Goal: Task Accomplishment & Management: Complete application form

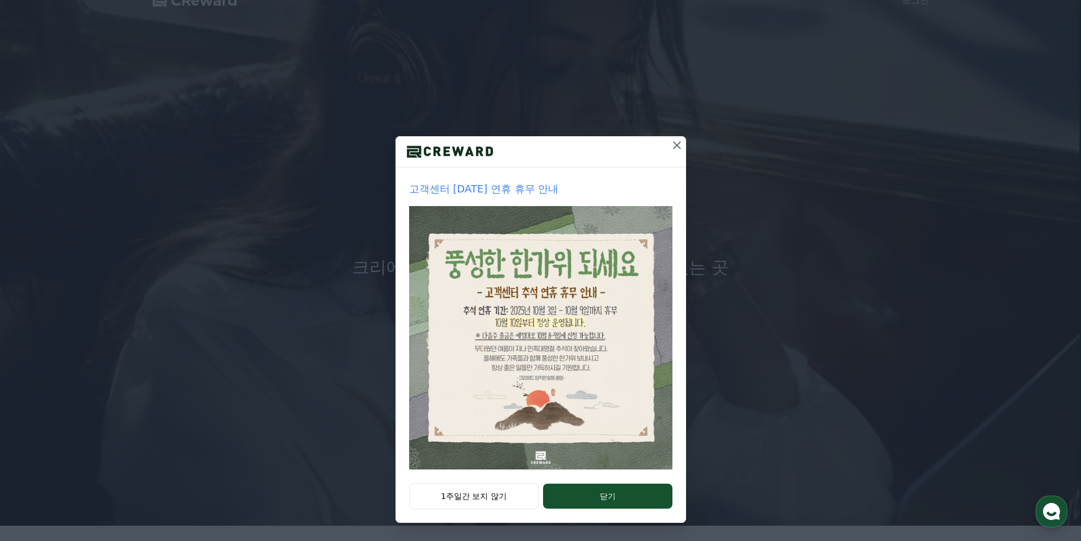
scroll to position [227, 0]
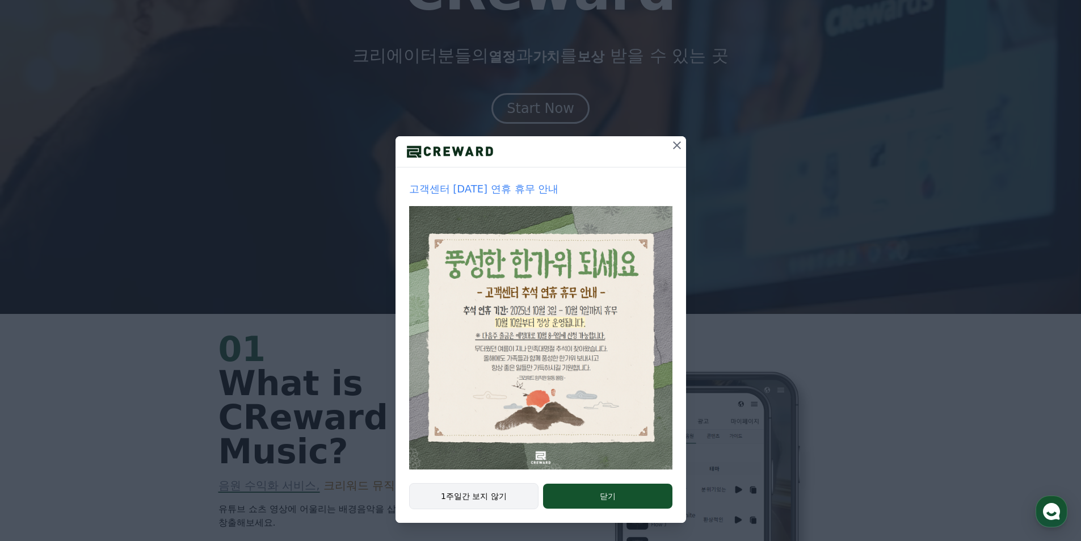
click at [493, 494] on button "1주일간 보지 않기" at bounding box center [474, 496] width 130 height 26
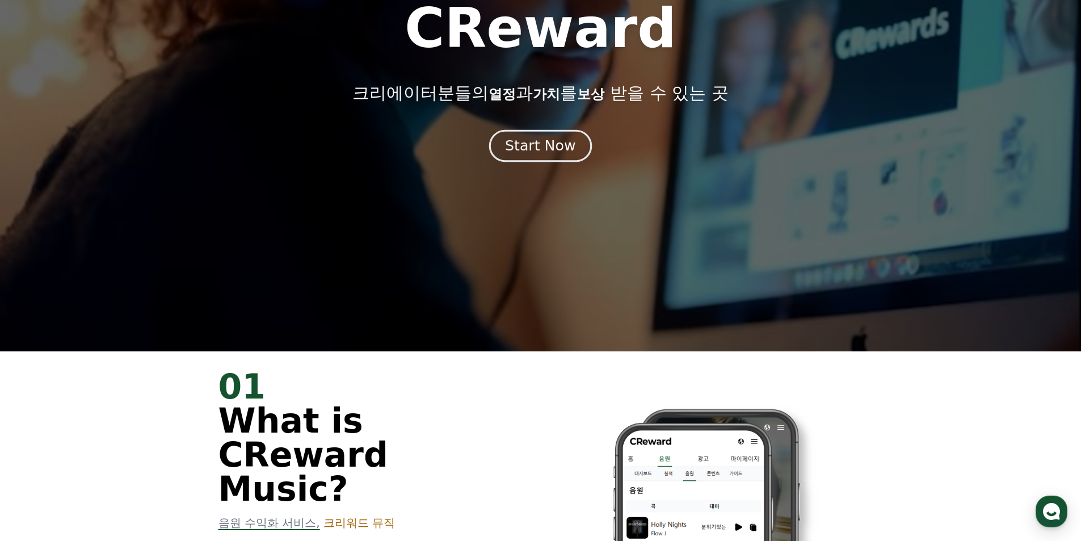
scroll to position [57, 0]
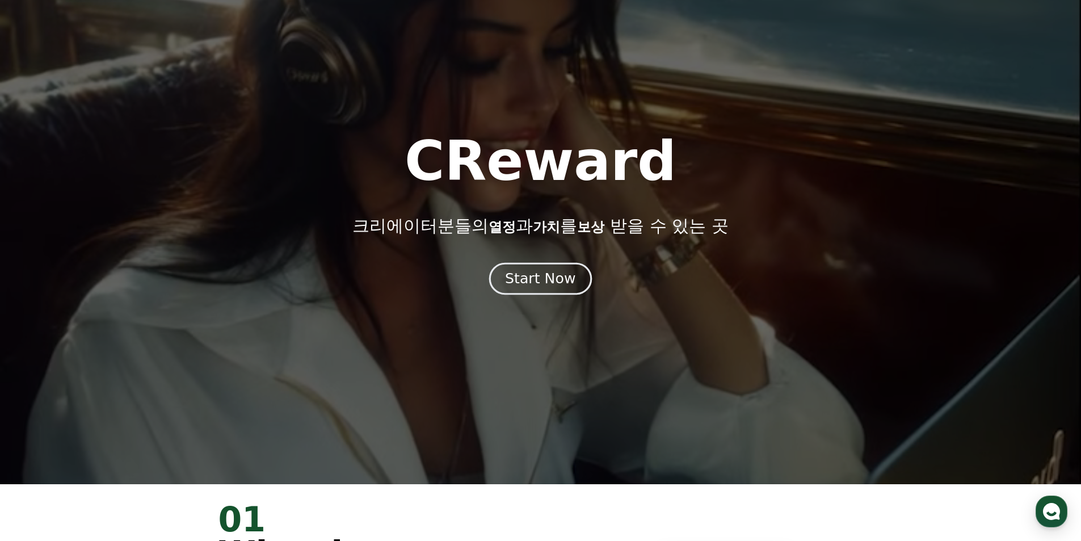
click at [556, 281] on div "Start Now" at bounding box center [540, 278] width 70 height 19
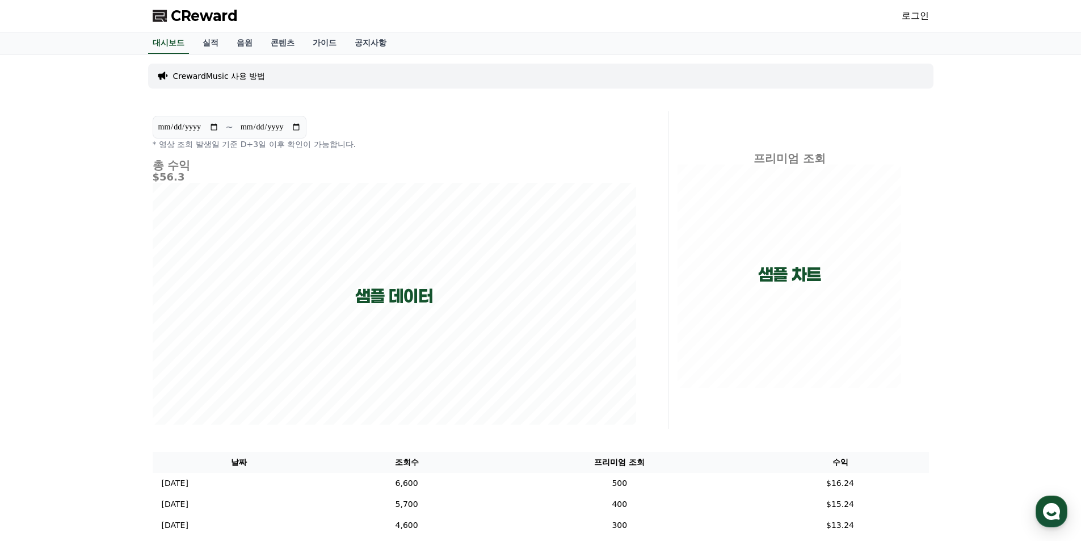
click at [914, 10] on link "로그인" at bounding box center [915, 16] width 27 height 14
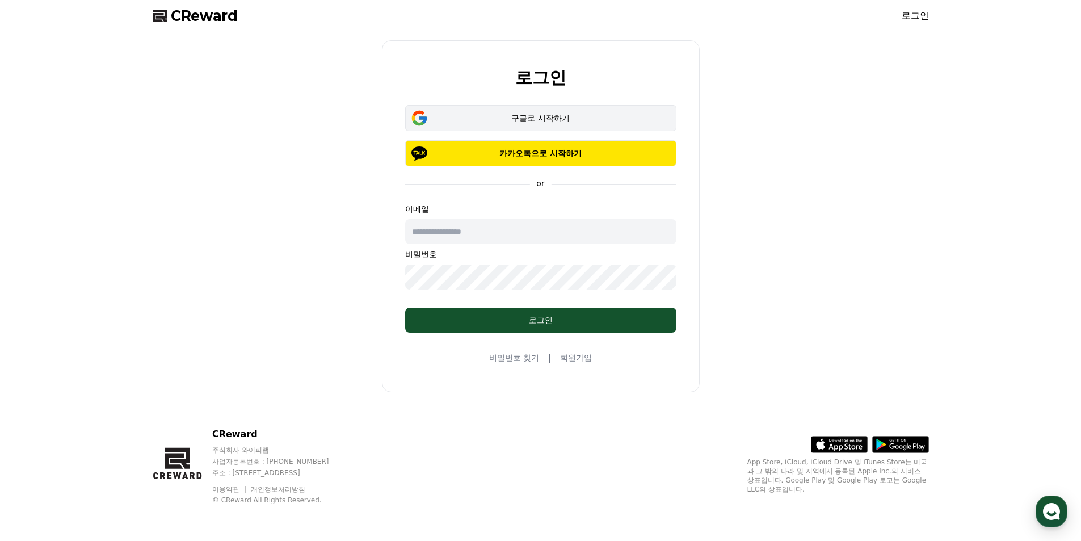
click at [571, 123] on div "구글로 시작하기" at bounding box center [541, 117] width 238 height 11
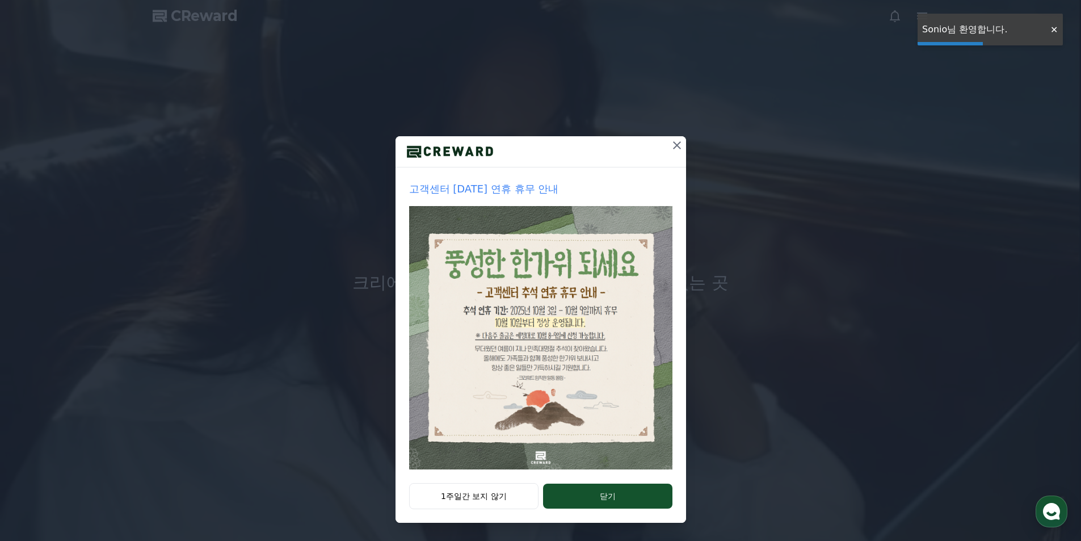
drag, startPoint x: 500, startPoint y: 498, endPoint x: 399, endPoint y: 326, distance: 199.9
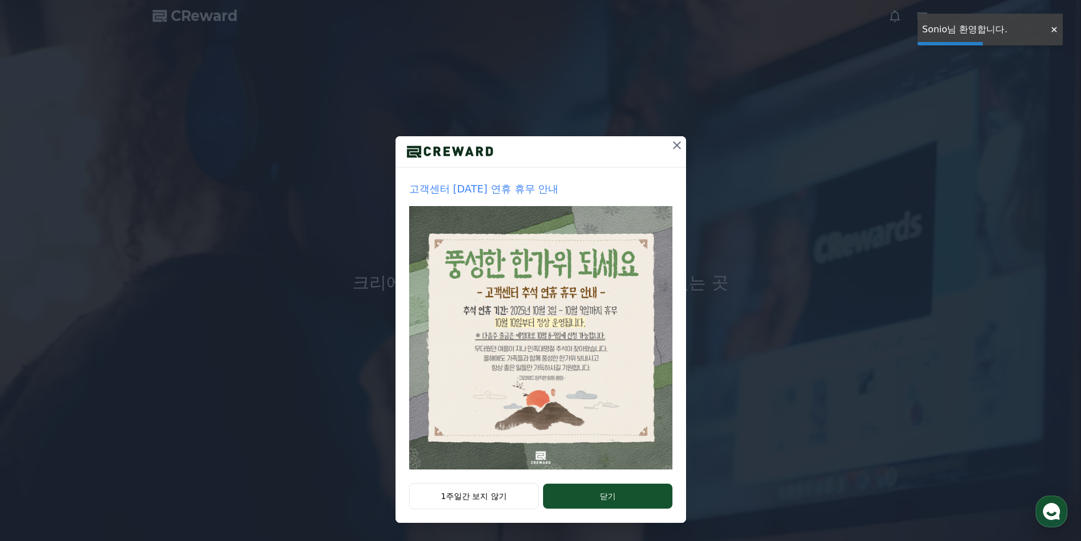
click at [500, 497] on button "1주일간 보지 않기" at bounding box center [474, 496] width 130 height 26
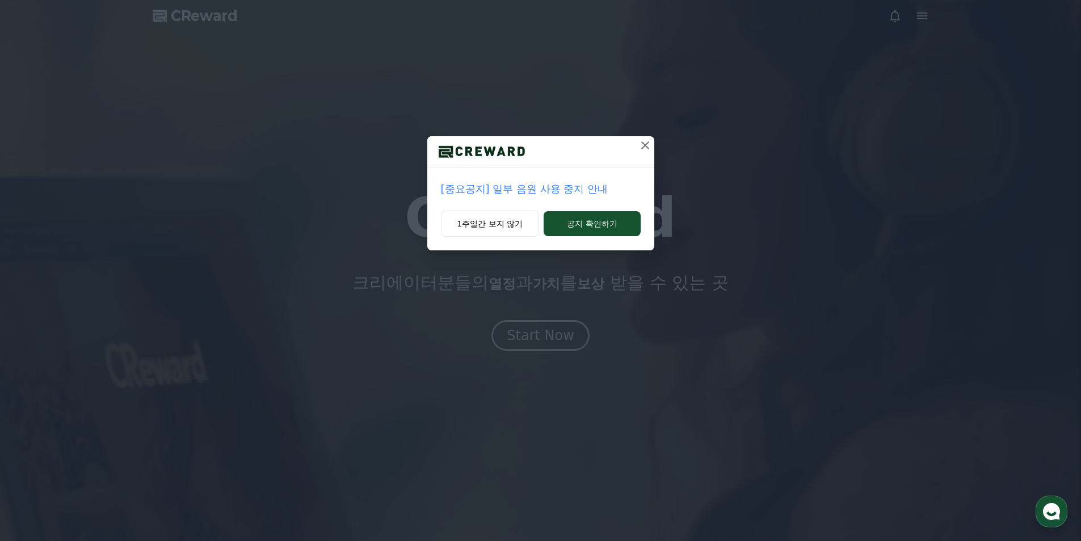
click at [551, 192] on p "[중요공지] 일부 음원 사용 중지 안내" at bounding box center [541, 189] width 200 height 16
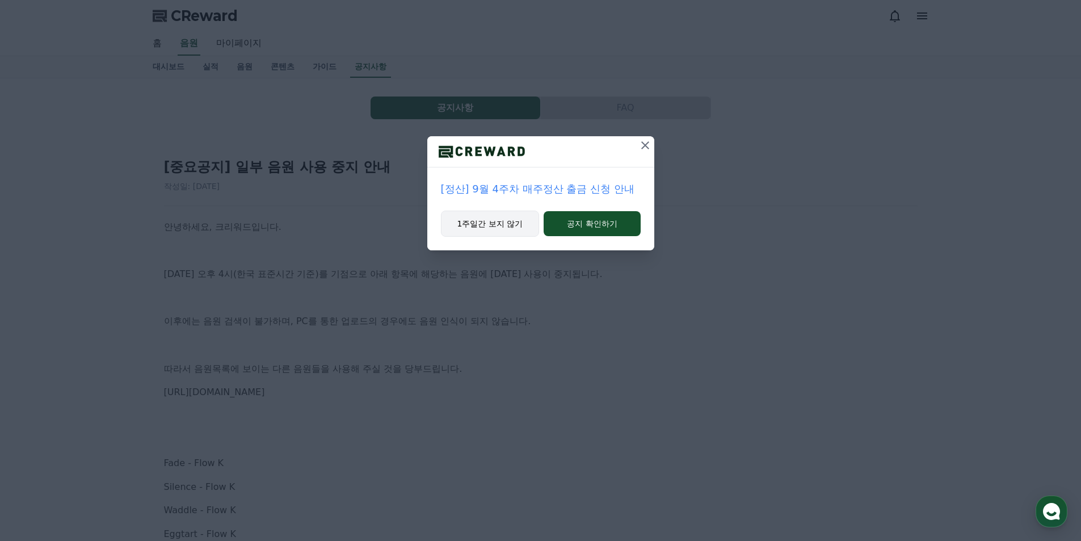
click at [503, 230] on button "1주일간 보지 않기" at bounding box center [490, 223] width 99 height 26
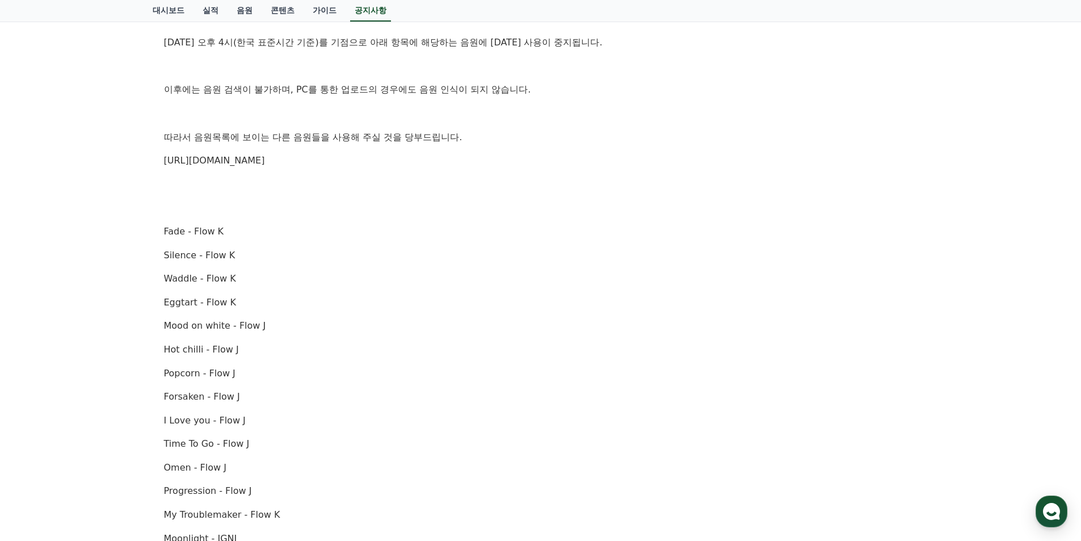
scroll to position [227, 0]
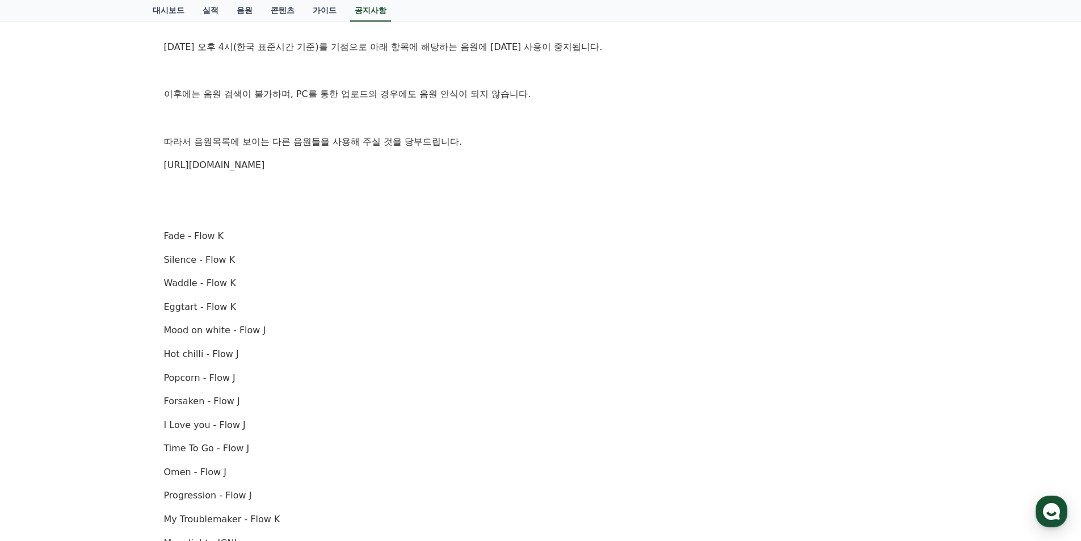
click at [258, 167] on link "https://creward.net/music/list/public" at bounding box center [214, 164] width 101 height 11
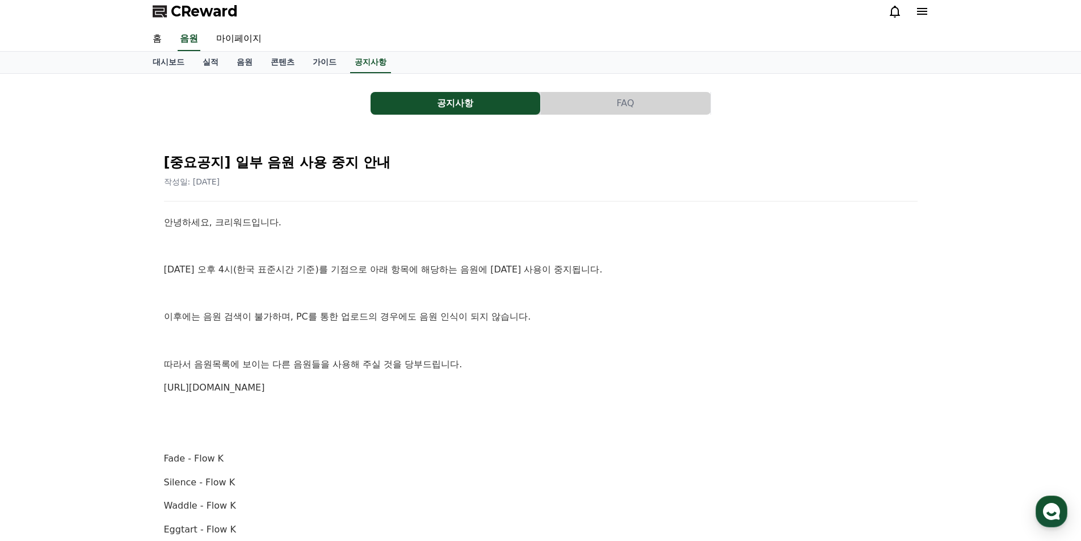
scroll to position [0, 0]
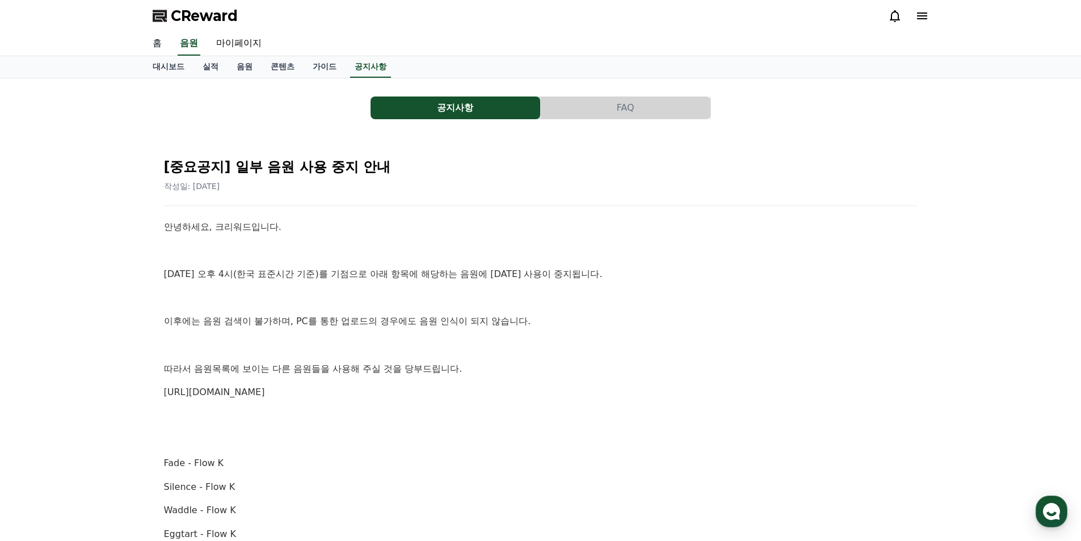
click at [161, 46] on link "홈" at bounding box center [157, 44] width 27 height 24
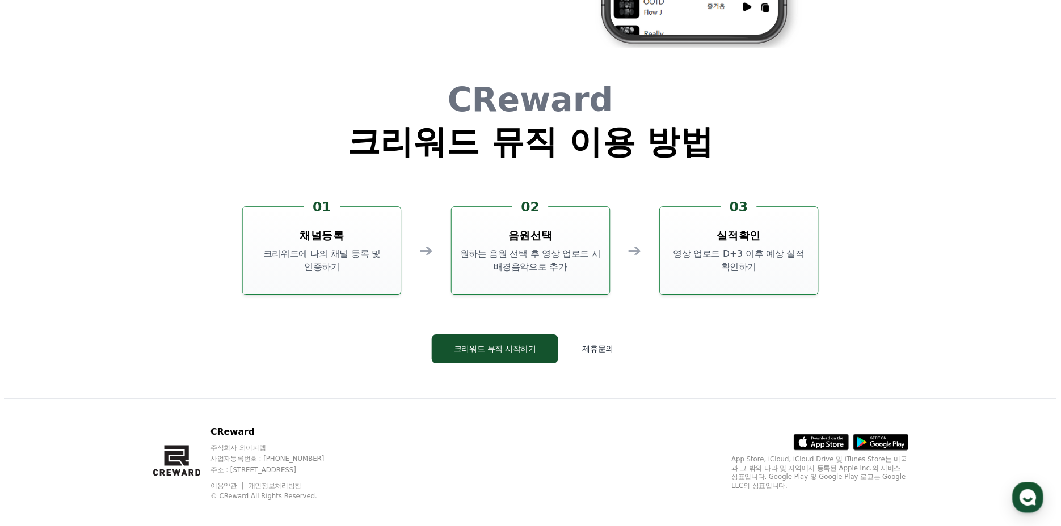
scroll to position [3074, 0]
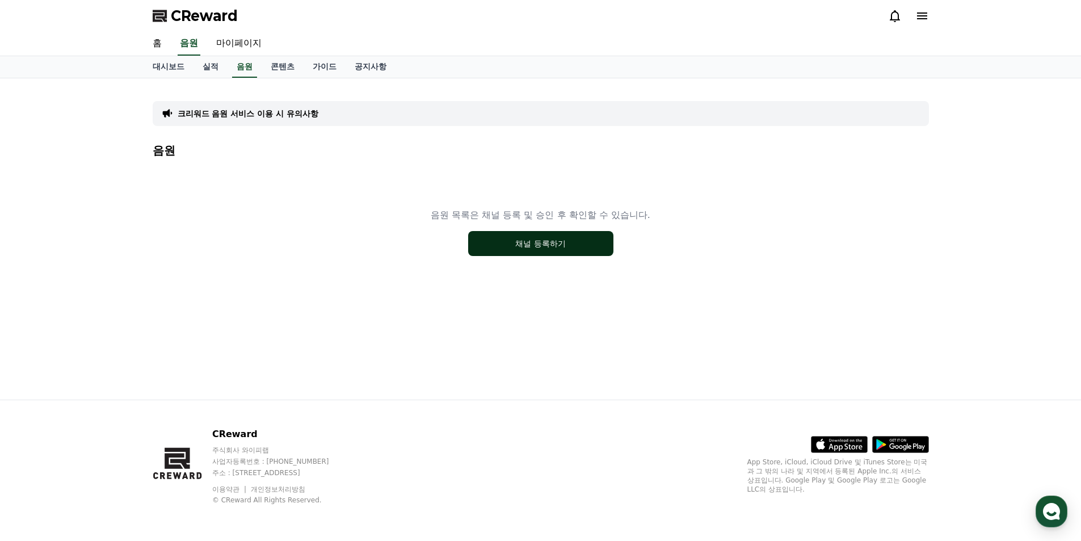
click at [544, 248] on button "채널 등록하기" at bounding box center [540, 243] width 145 height 25
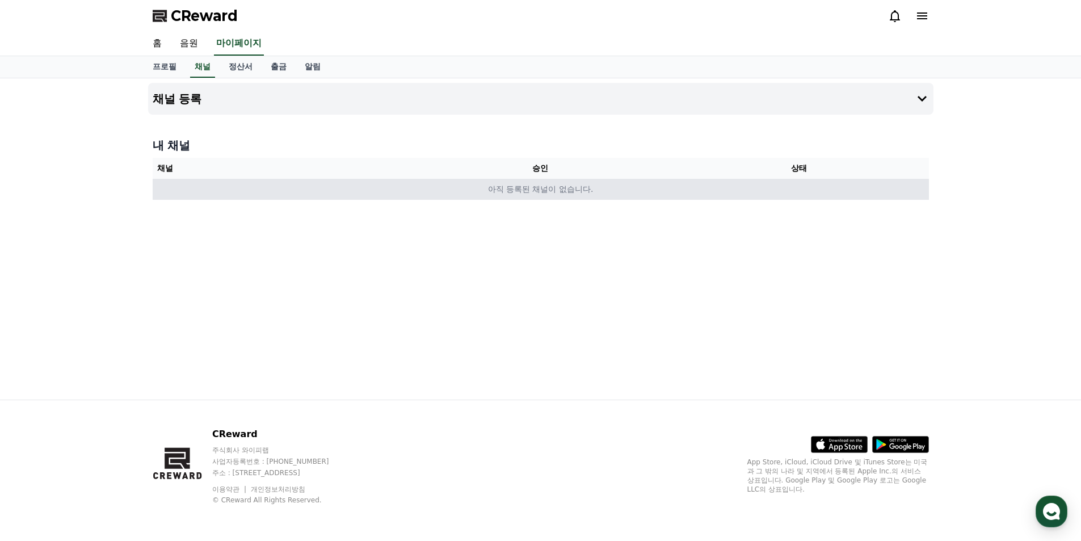
click at [546, 188] on td "아직 등록된 채널이 없습니다." at bounding box center [541, 189] width 776 height 21
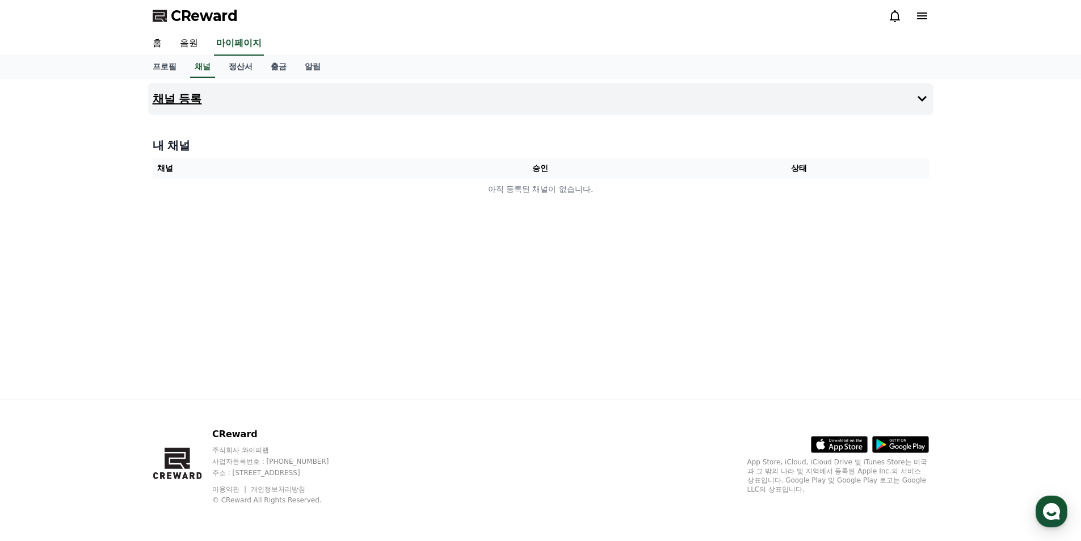
click at [235, 104] on button "채널 등록" at bounding box center [540, 99] width 785 height 32
